Goal: Information Seeking & Learning: Learn about a topic

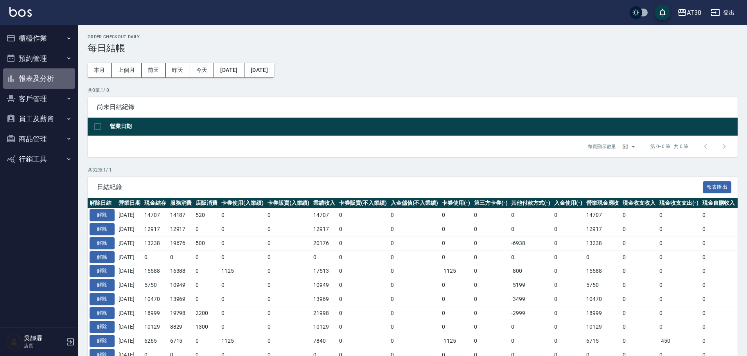
click at [42, 79] on button "報表及分析" at bounding box center [39, 78] width 72 height 20
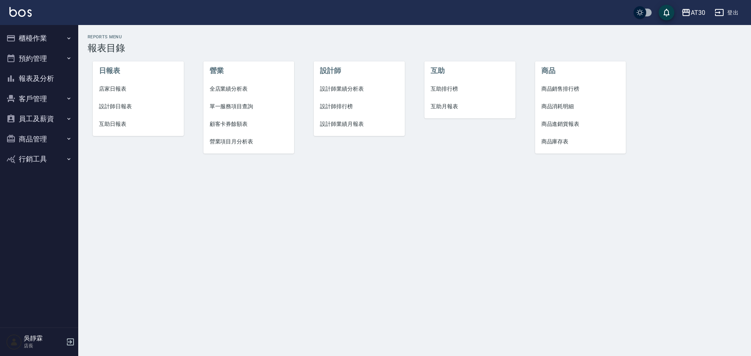
click at [127, 88] on span "店家日報表" at bounding box center [138, 89] width 79 height 8
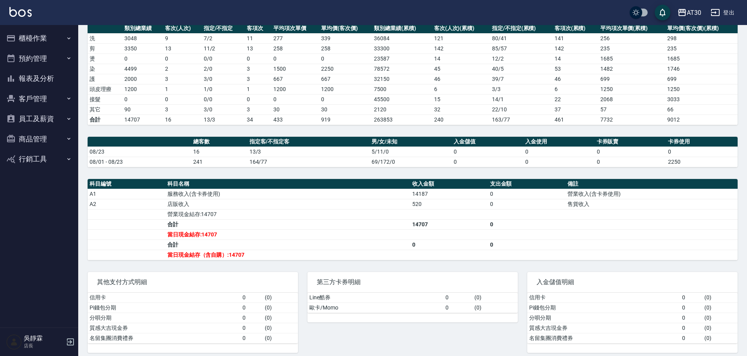
scroll to position [120, 0]
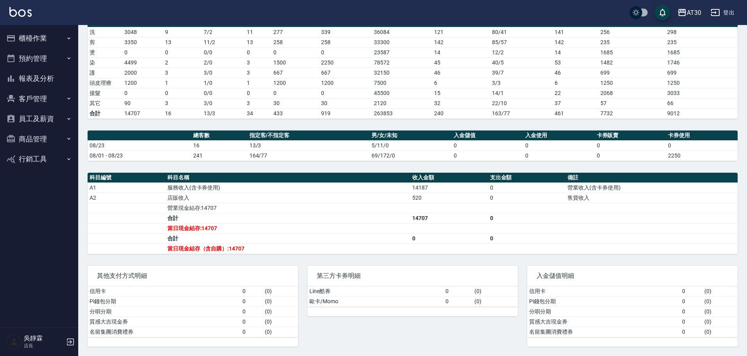
click at [39, 76] on button "報表及分析" at bounding box center [39, 78] width 72 height 20
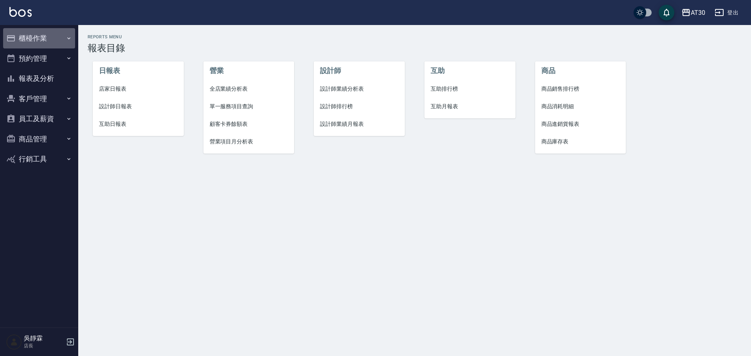
click at [39, 41] on button "櫃檯作業" at bounding box center [39, 38] width 72 height 20
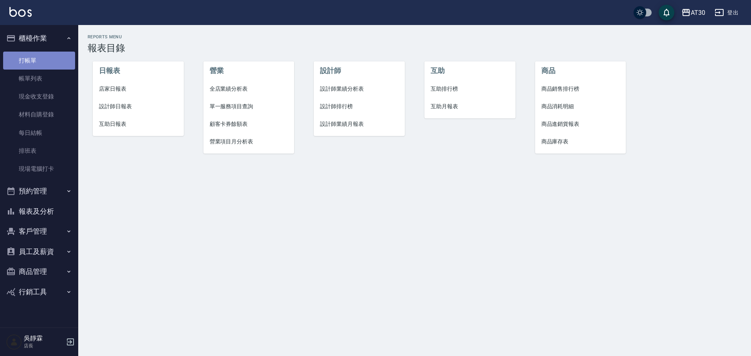
click at [43, 60] on link "打帳單" at bounding box center [39, 61] width 72 height 18
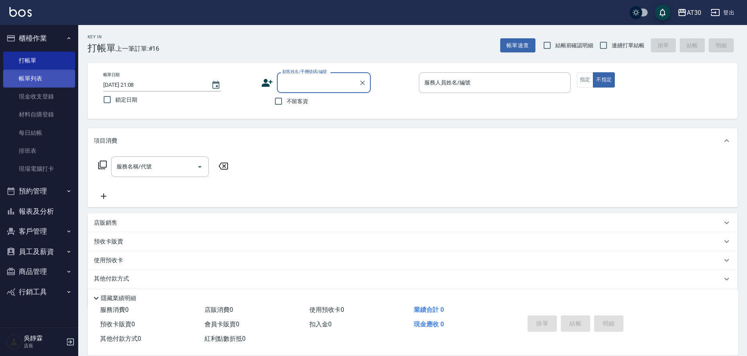
click at [21, 79] on link "帳單列表" at bounding box center [39, 79] width 72 height 18
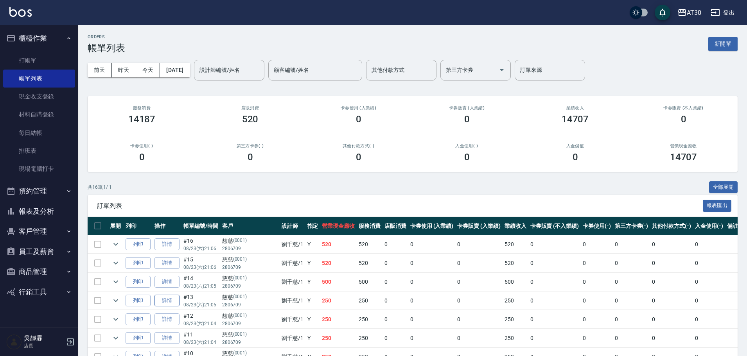
click at [172, 303] on link "詳情" at bounding box center [166, 301] width 25 height 12
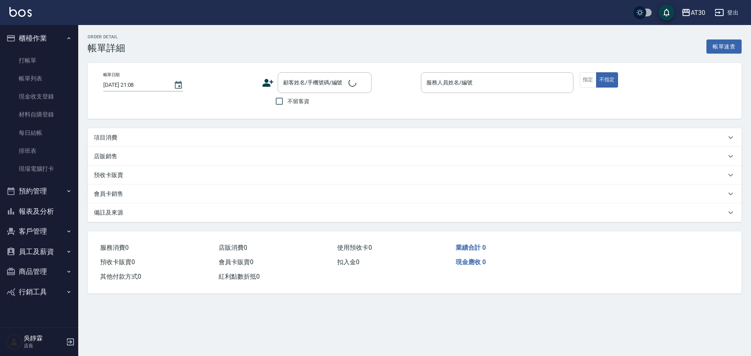
type input "[DATE] 21:05"
type input "[PERSON_NAME]1"
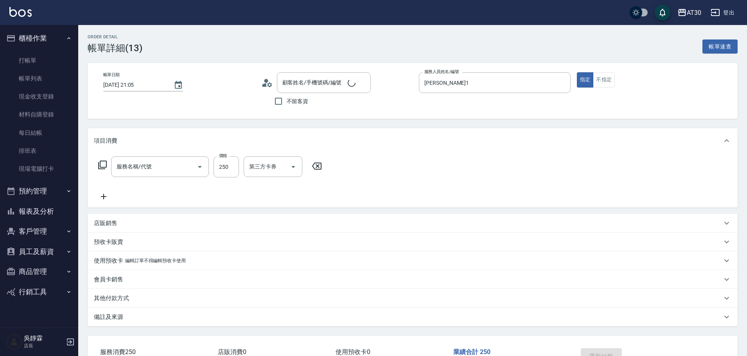
type input "慈慈/2806709/0001"
type input "剪髮(2250)"
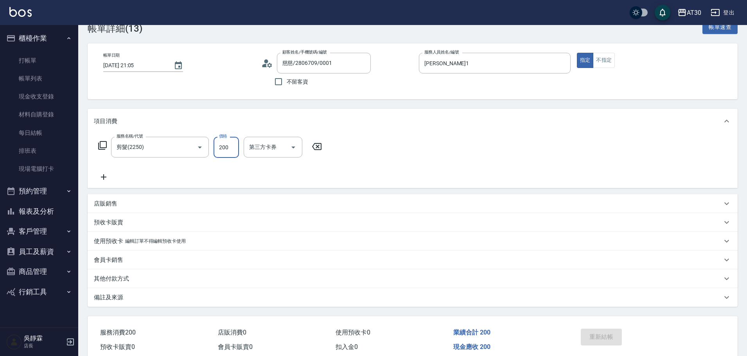
scroll to position [55, 0]
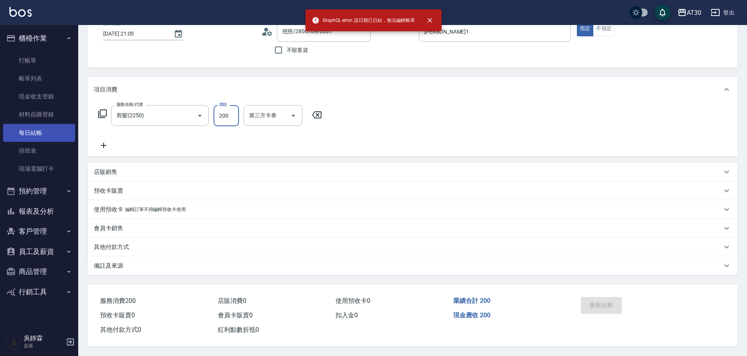
type input "200"
click at [47, 134] on link "每日結帳" at bounding box center [39, 133] width 72 height 18
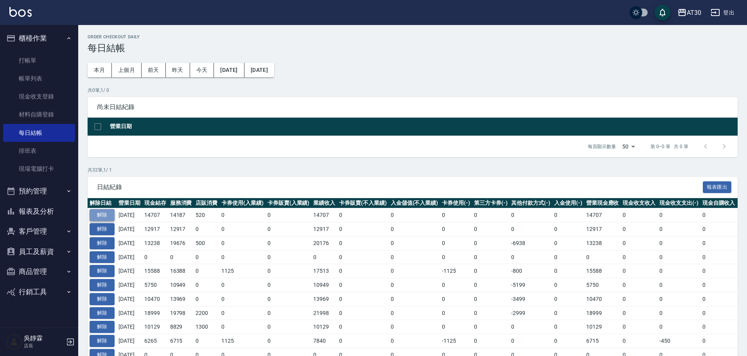
click at [101, 215] on button "解除" at bounding box center [102, 215] width 25 height 12
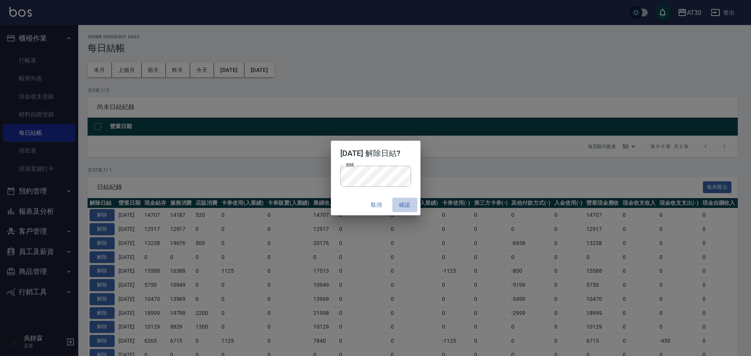
click at [404, 206] on button "確認" at bounding box center [404, 205] width 25 height 14
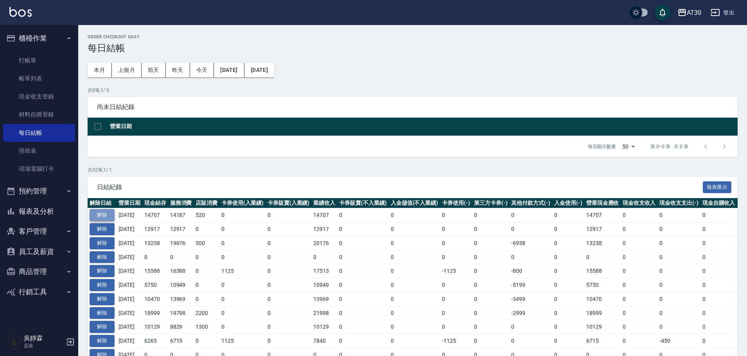
click at [105, 216] on button "解除" at bounding box center [102, 215] width 25 height 12
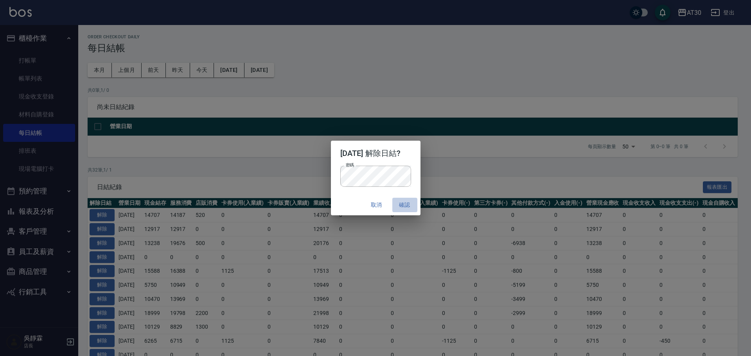
click at [411, 202] on button "確認" at bounding box center [404, 205] width 25 height 14
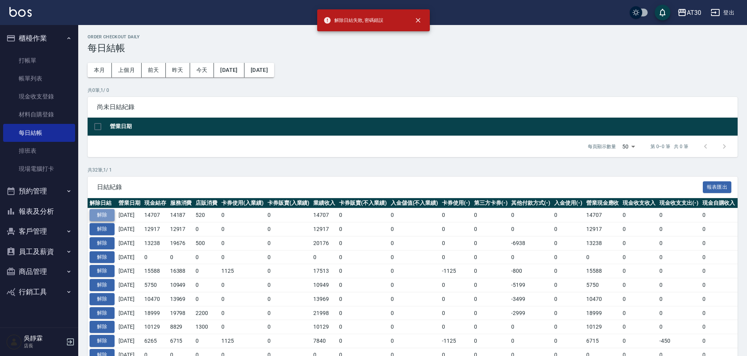
click at [104, 217] on button "解除" at bounding box center [102, 215] width 25 height 12
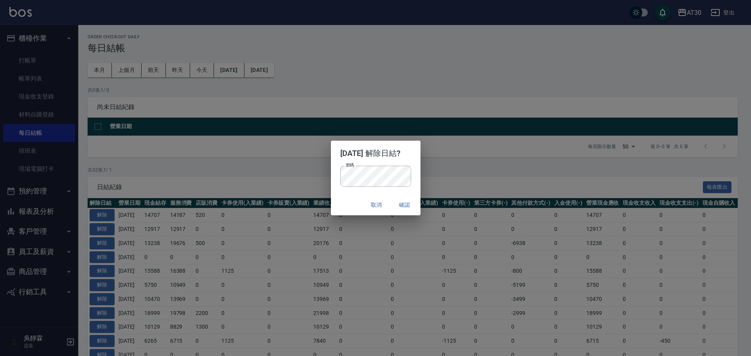
click at [353, 195] on div "取消 確認" at bounding box center [376, 205] width 90 height 21
click at [408, 204] on button "確認" at bounding box center [404, 205] width 25 height 14
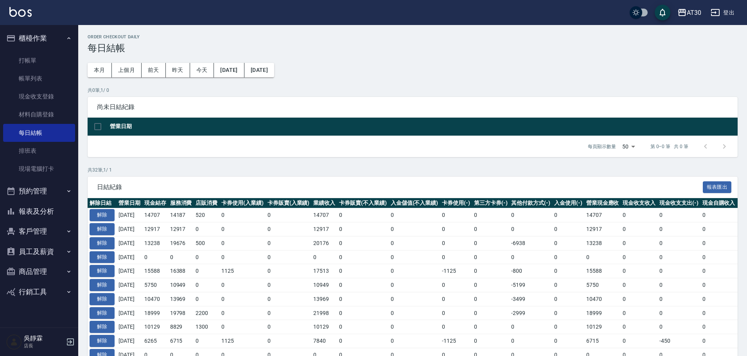
click at [100, 208] on td "解除" at bounding box center [102, 215] width 29 height 14
click at [100, 215] on button "解除" at bounding box center [102, 215] width 25 height 12
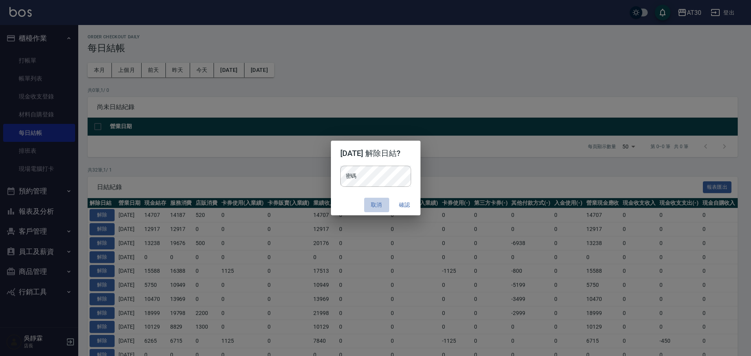
click at [384, 205] on button "取消" at bounding box center [376, 205] width 25 height 14
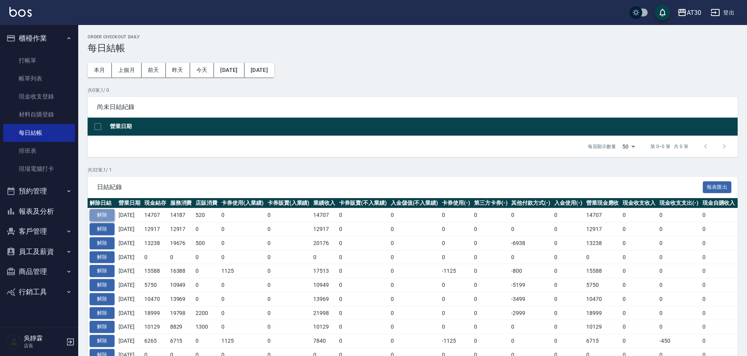
click at [108, 213] on button "解除" at bounding box center [102, 215] width 25 height 12
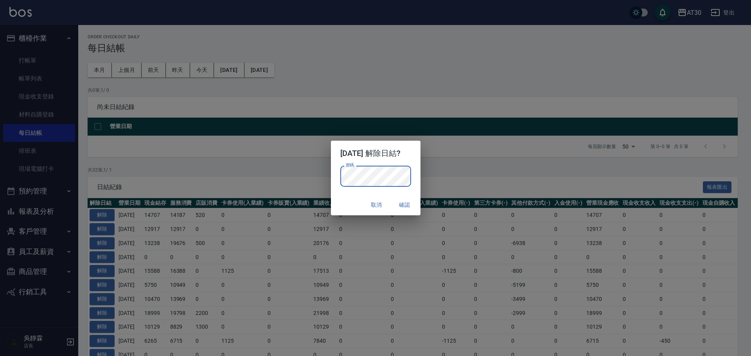
click at [408, 205] on button "確認" at bounding box center [404, 205] width 25 height 14
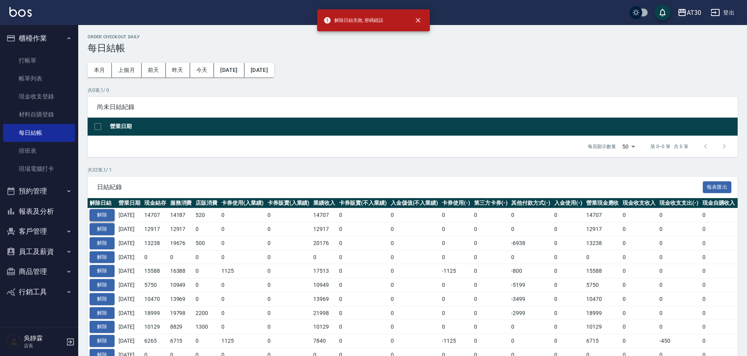
click at [102, 211] on button "解除" at bounding box center [102, 215] width 25 height 12
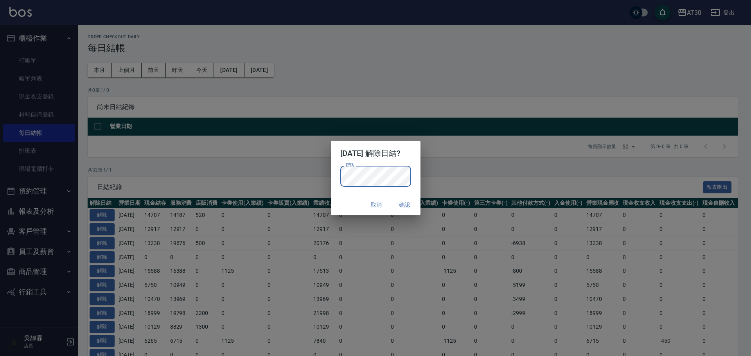
click at [305, 198] on div "[DATE] 解除日結? 密碼 密碼 取消 確認" at bounding box center [375, 178] width 751 height 356
click at [344, 197] on div "取消 確認" at bounding box center [376, 205] width 90 height 21
click at [413, 207] on button "確認" at bounding box center [404, 205] width 25 height 14
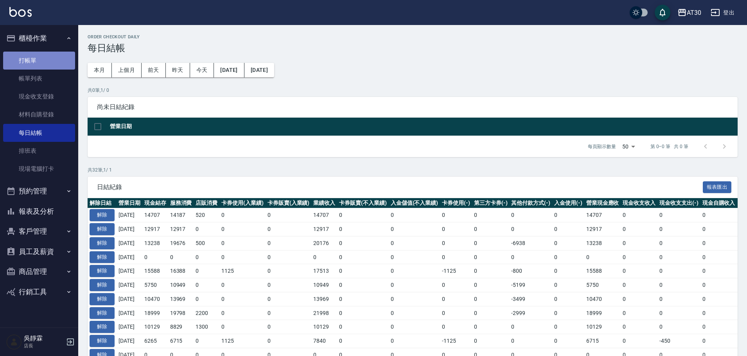
click at [39, 65] on link "打帳單" at bounding box center [39, 61] width 72 height 18
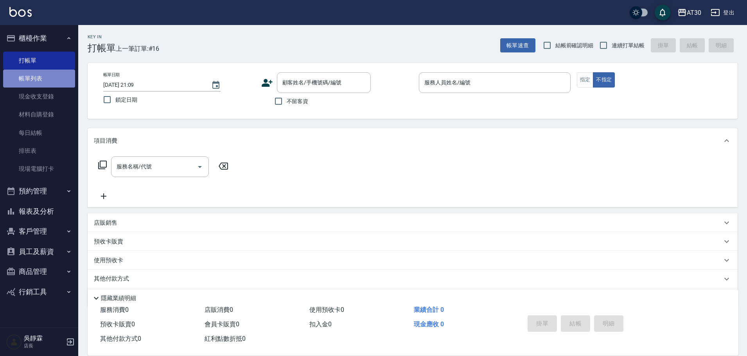
click at [40, 79] on link "帳單列表" at bounding box center [39, 79] width 72 height 18
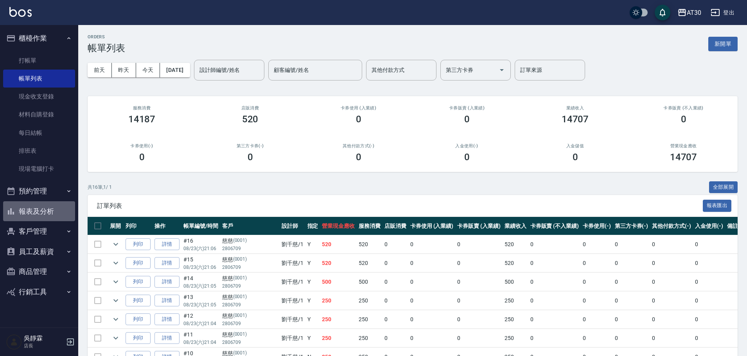
click at [49, 205] on button "報表及分析" at bounding box center [39, 211] width 72 height 20
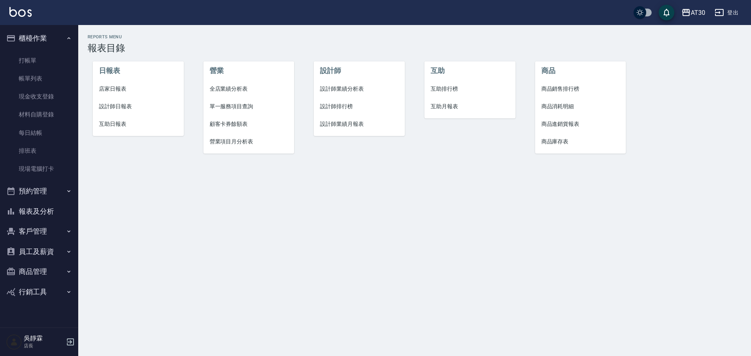
click at [93, 84] on li "店家日報表" at bounding box center [138, 89] width 91 height 18
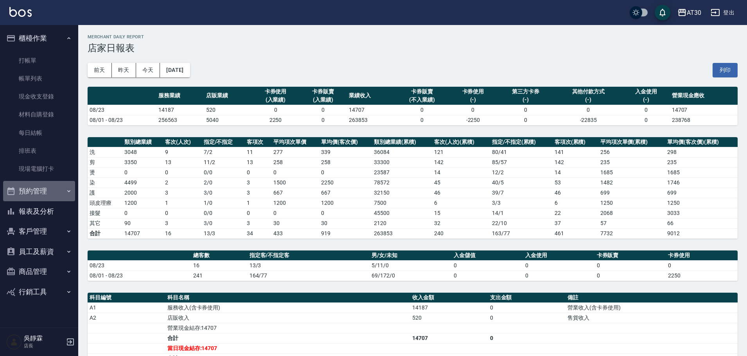
drag, startPoint x: 34, startPoint y: 189, endPoint x: 36, endPoint y: 209, distance: 20.0
click at [36, 209] on ul "櫃檯作業 打帳單 帳單列表 現金收支登錄 材料自購登錄 每日結帳 排班表 現場電腦打卡 預約管理 預約管理 單日預約紀錄 單週預約紀錄 報表及分析 報表目錄 …" at bounding box center [39, 165] width 72 height 280
click at [36, 209] on button "報表及分析" at bounding box center [39, 211] width 72 height 20
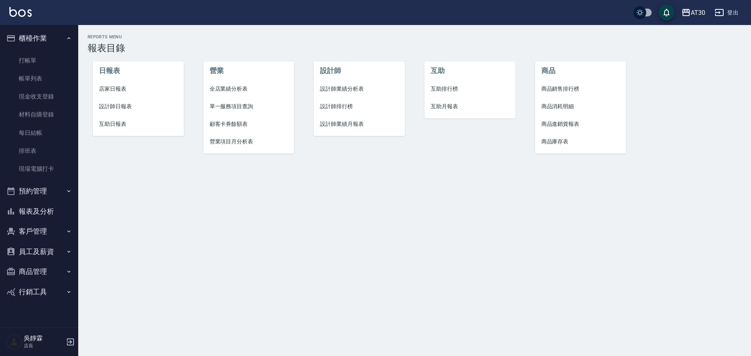
click at [118, 89] on span "店家日報表" at bounding box center [138, 89] width 79 height 8
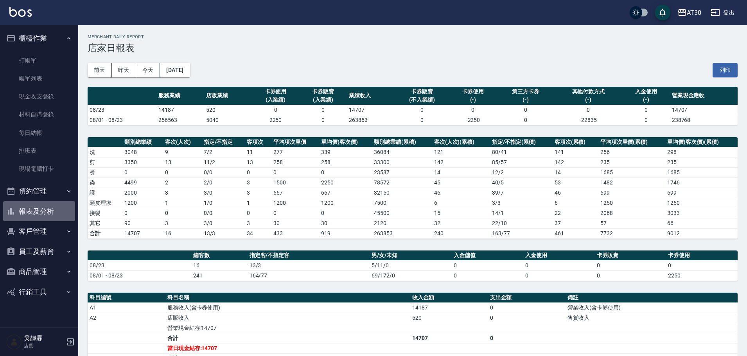
click at [39, 208] on button "報表及分析" at bounding box center [39, 211] width 72 height 20
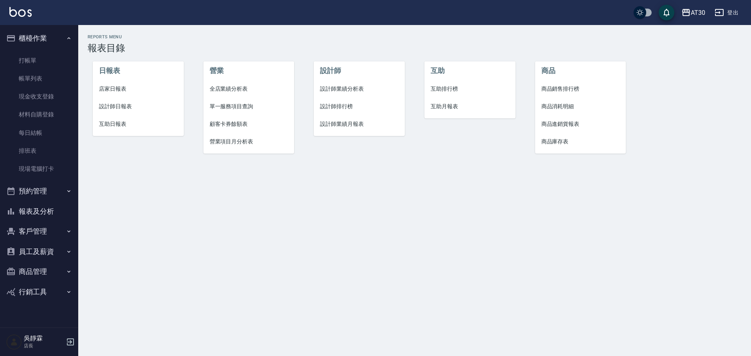
click at [334, 115] on li "設計師排行榜" at bounding box center [359, 107] width 91 height 18
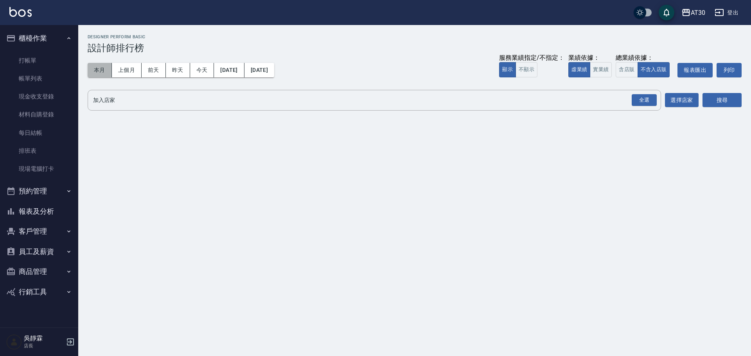
click at [99, 70] on button "本月" at bounding box center [100, 70] width 24 height 14
click at [640, 101] on div "全選" at bounding box center [643, 100] width 25 height 12
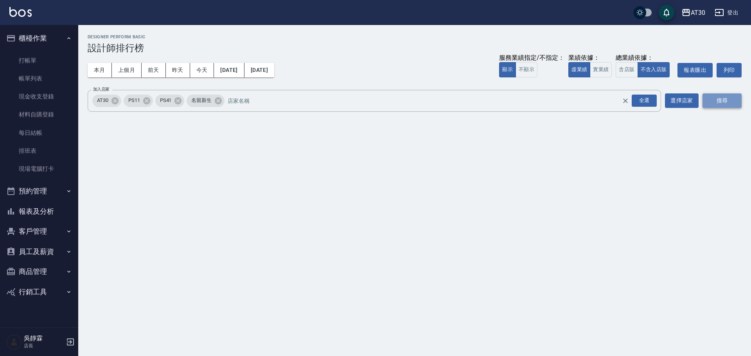
click at [718, 96] on button "搜尋" at bounding box center [721, 100] width 39 height 14
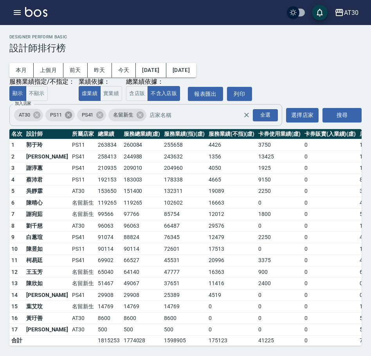
click at [70, 118] on icon at bounding box center [68, 114] width 7 height 7
click at [71, 118] on icon at bounding box center [68, 114] width 7 height 7
click at [265, 118] on div "全選" at bounding box center [265, 115] width 25 height 12
click at [99, 118] on icon at bounding box center [99, 114] width 7 height 7
click at [71, 117] on icon at bounding box center [68, 114] width 7 height 7
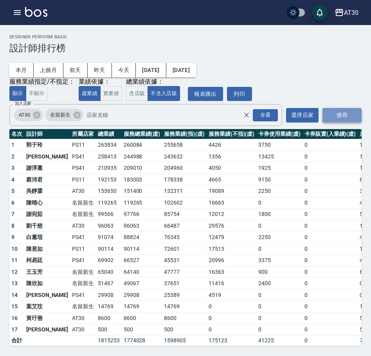
click at [337, 111] on button "搜尋" at bounding box center [341, 115] width 39 height 14
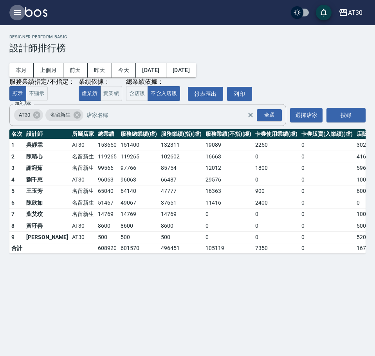
click at [20, 9] on icon "button" at bounding box center [17, 12] width 9 height 9
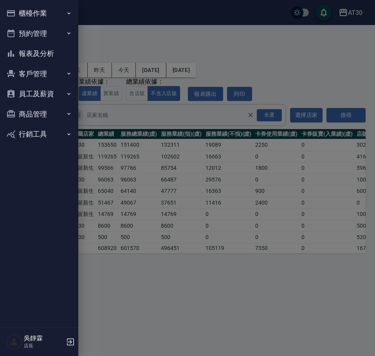
drag, startPoint x: 133, startPoint y: 267, endPoint x: 74, endPoint y: 375, distance: 121.9
click at [74, 356] on html "AT30 登出 櫃檯作業 打帳單 帳單列表 現金收支登錄 材料自購登錄 每日結帳 排班表 現場電腦打卡 預約管理 預約管理 單日預約紀錄 單週預約紀錄 報表及…" at bounding box center [187, 178] width 375 height 356
click at [69, 342] on icon "button" at bounding box center [70, 341] width 7 height 7
